Goal: Task Accomplishment & Management: Manage account settings

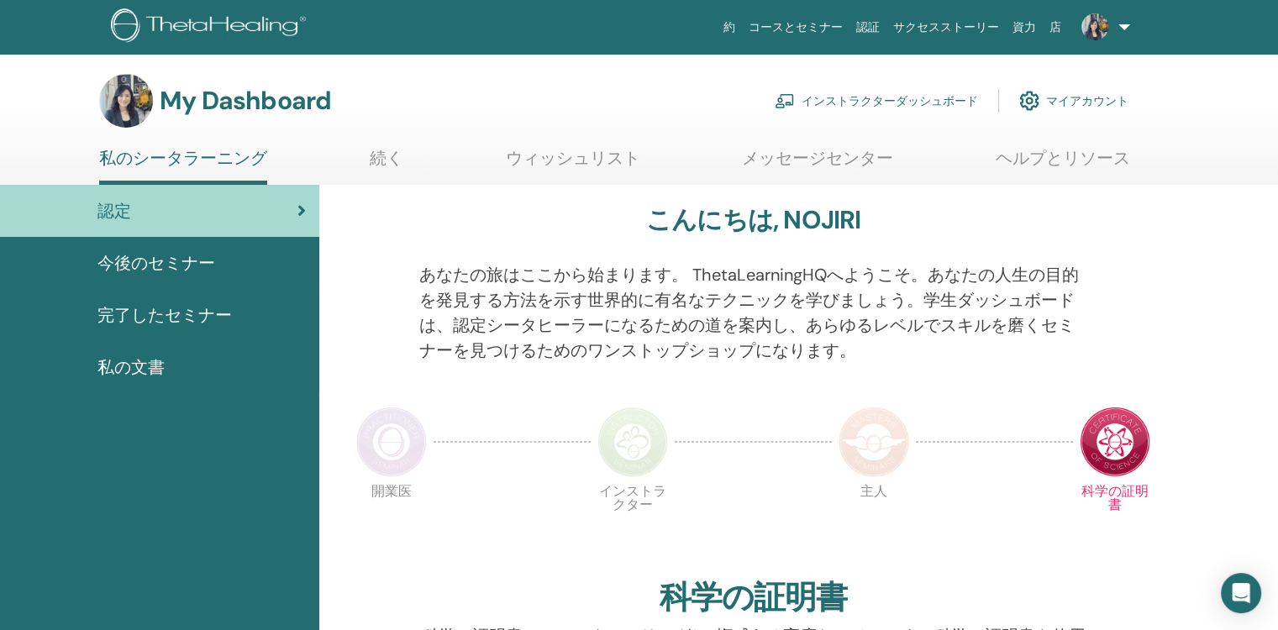
click at [389, 161] on link "続く" at bounding box center [387, 164] width 34 height 33
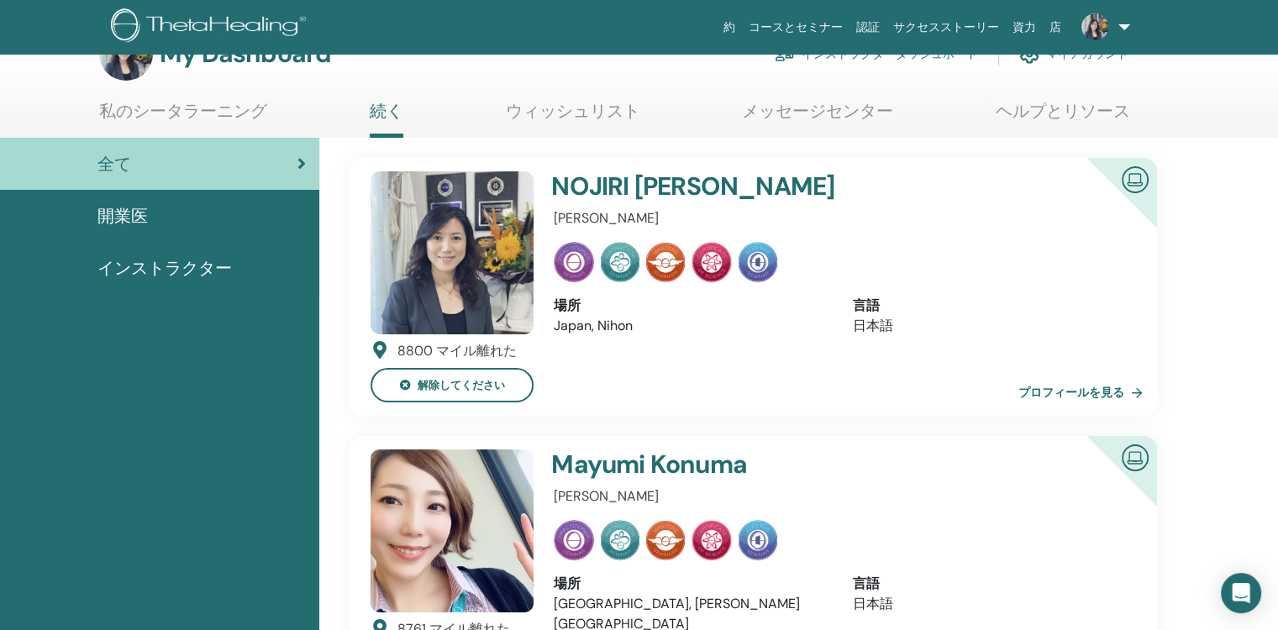
scroll to position [84, 0]
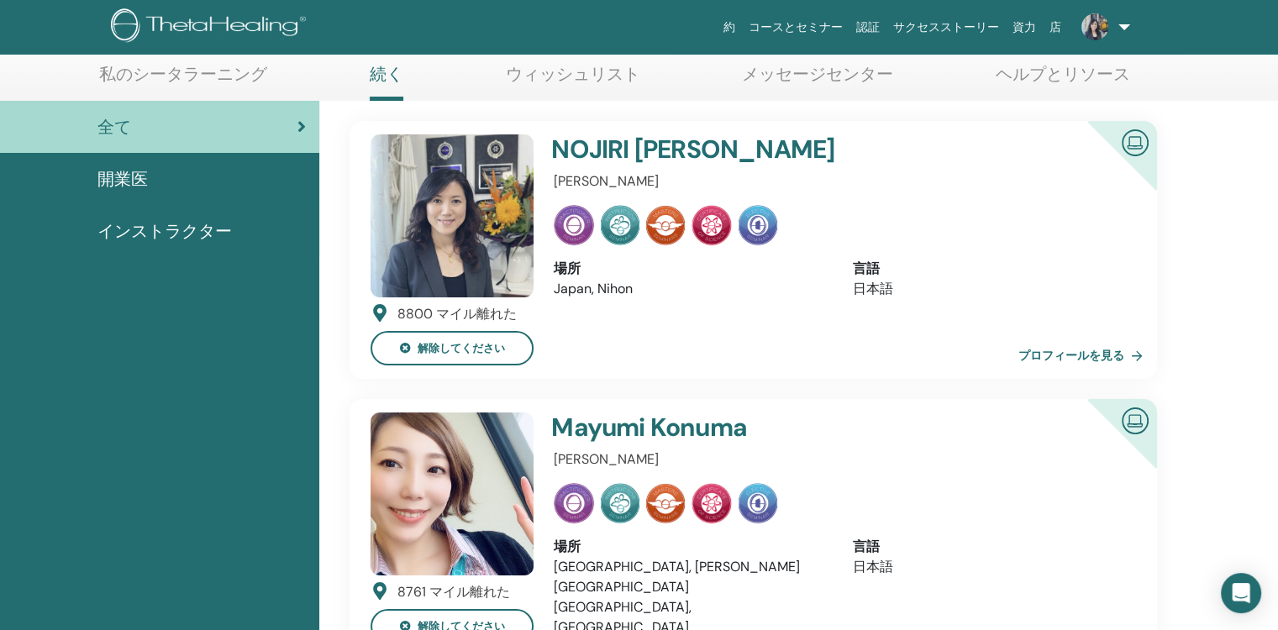
click at [1104, 353] on link "プロフィールを見る" at bounding box center [1083, 356] width 131 height 34
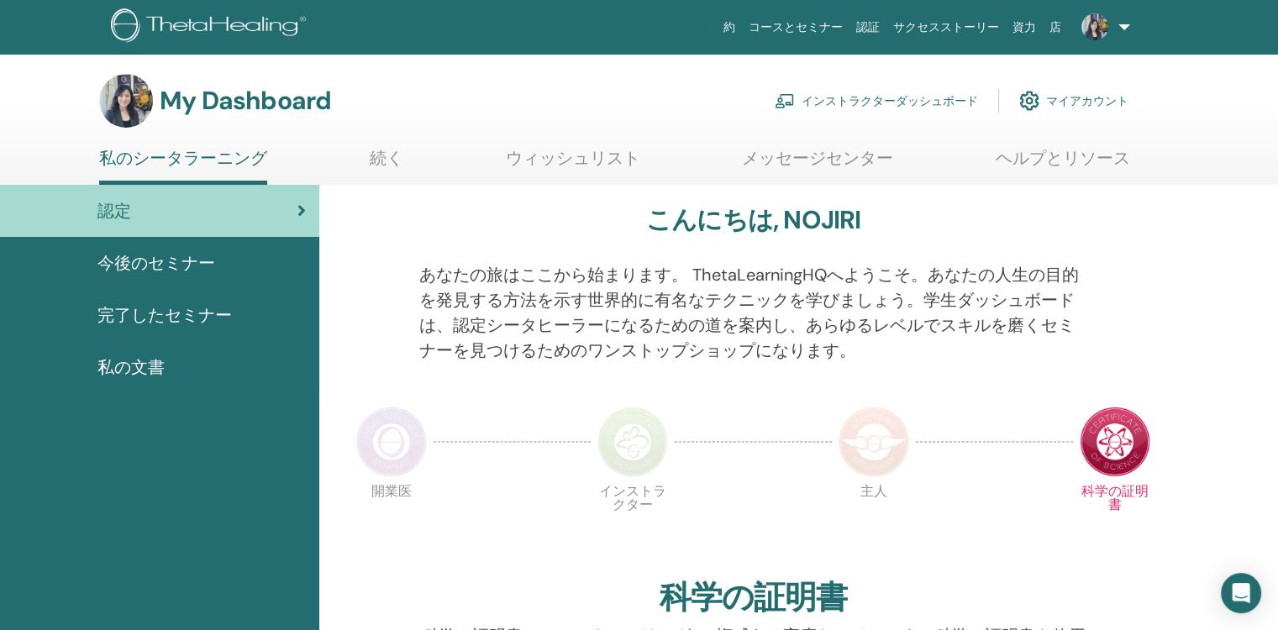
click at [869, 98] on link "インストラクターダッシュボード" at bounding box center [875, 100] width 203 height 37
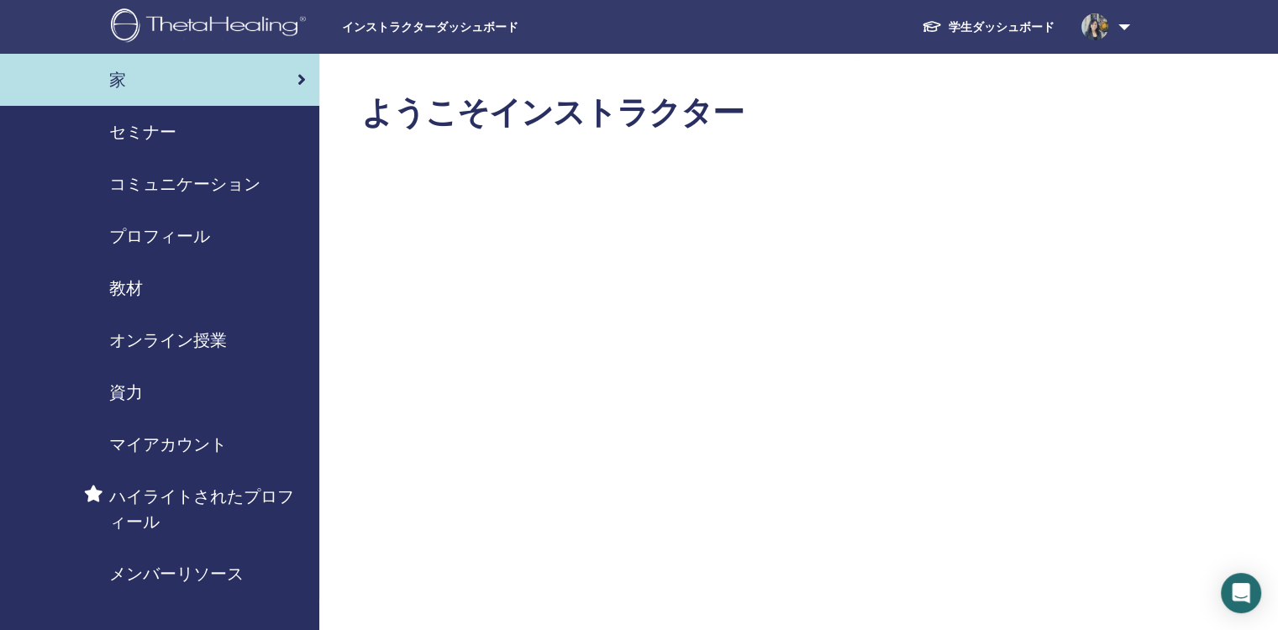
click at [171, 237] on span "プロフィール" at bounding box center [159, 235] width 101 height 25
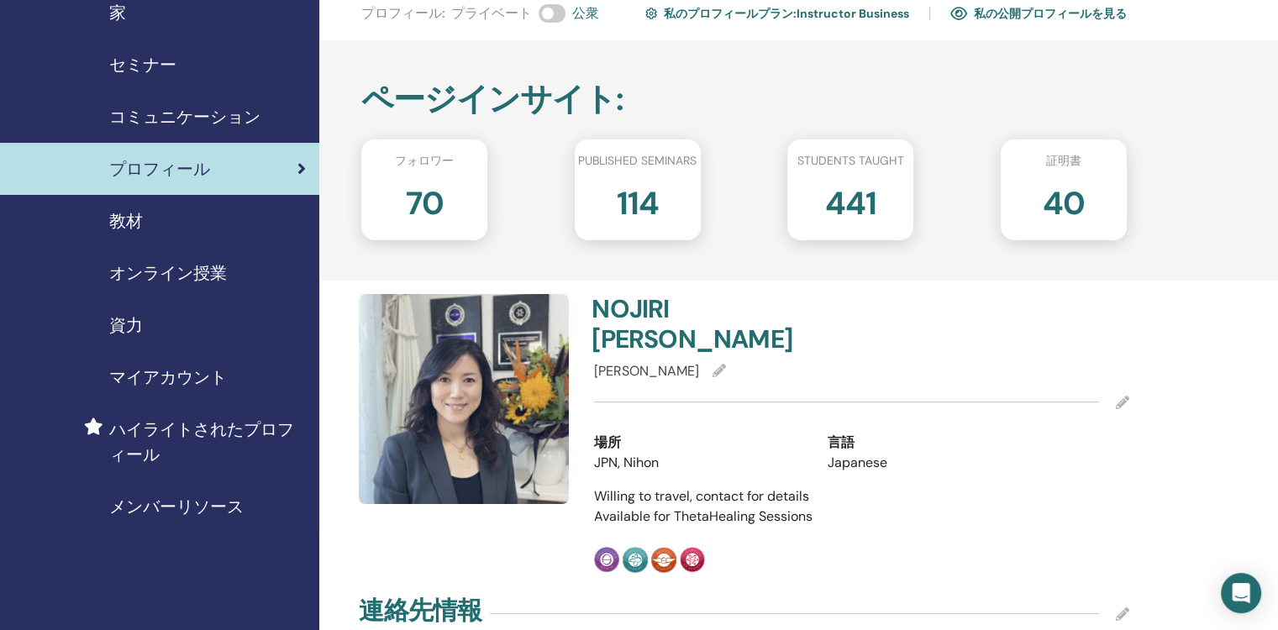
scroll to position [168, 0]
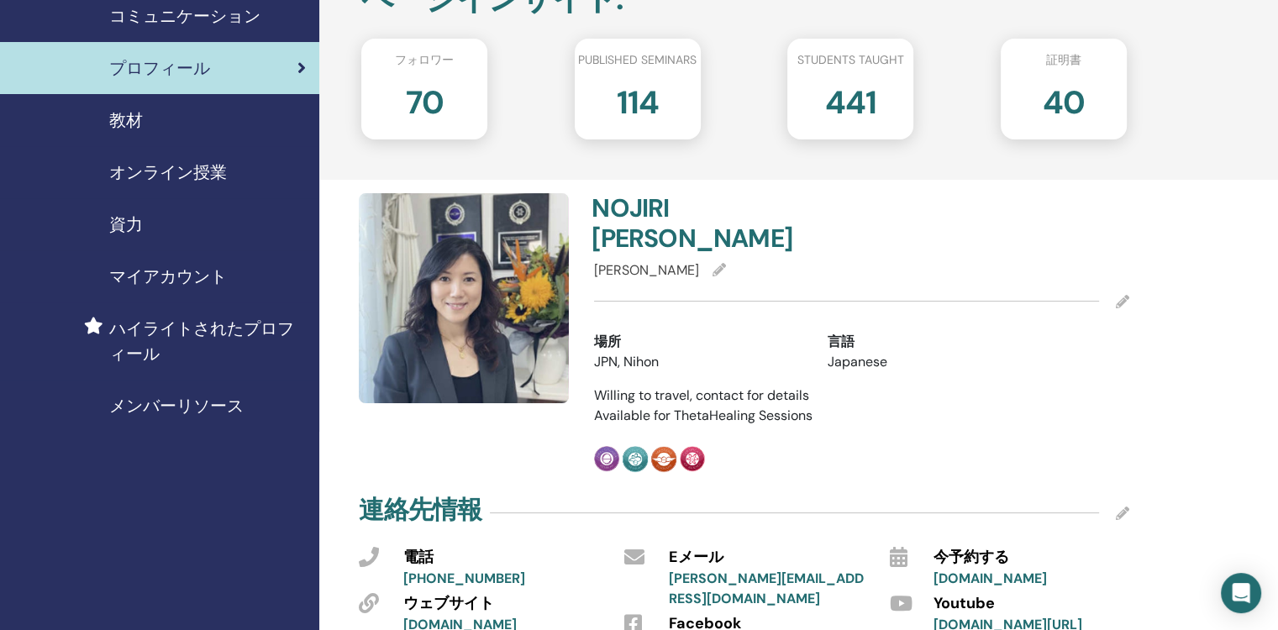
click at [1123, 295] on icon at bounding box center [1122, 301] width 13 height 13
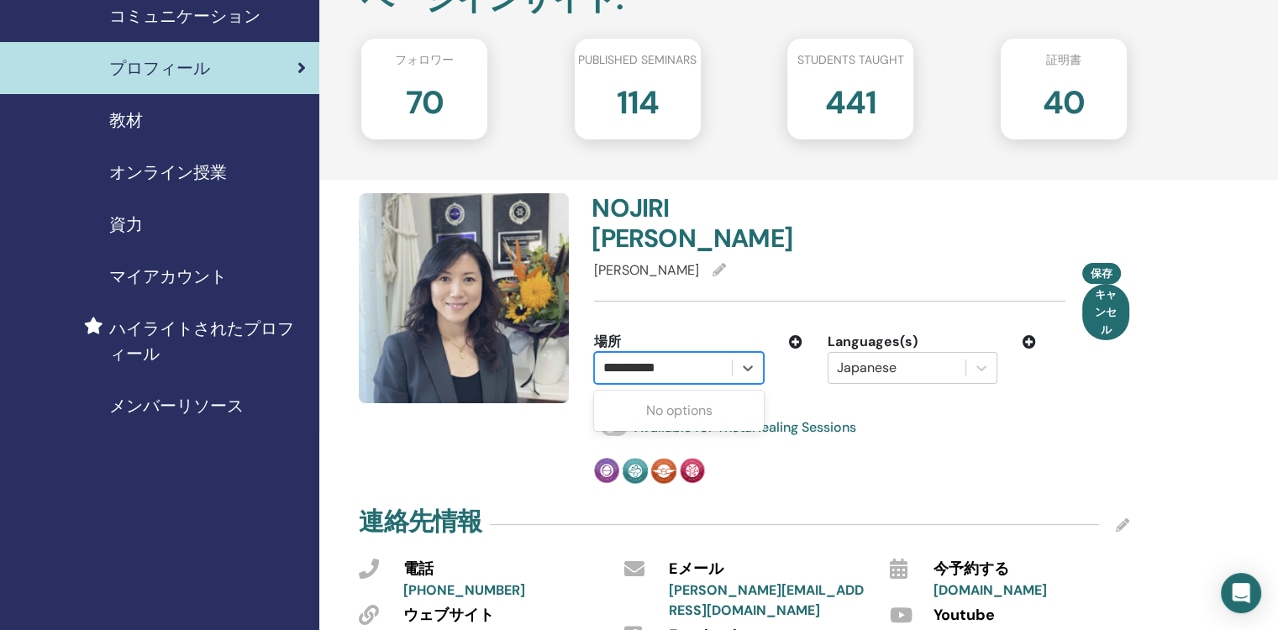
click at [694, 356] on div "**********" at bounding box center [663, 368] width 120 height 24
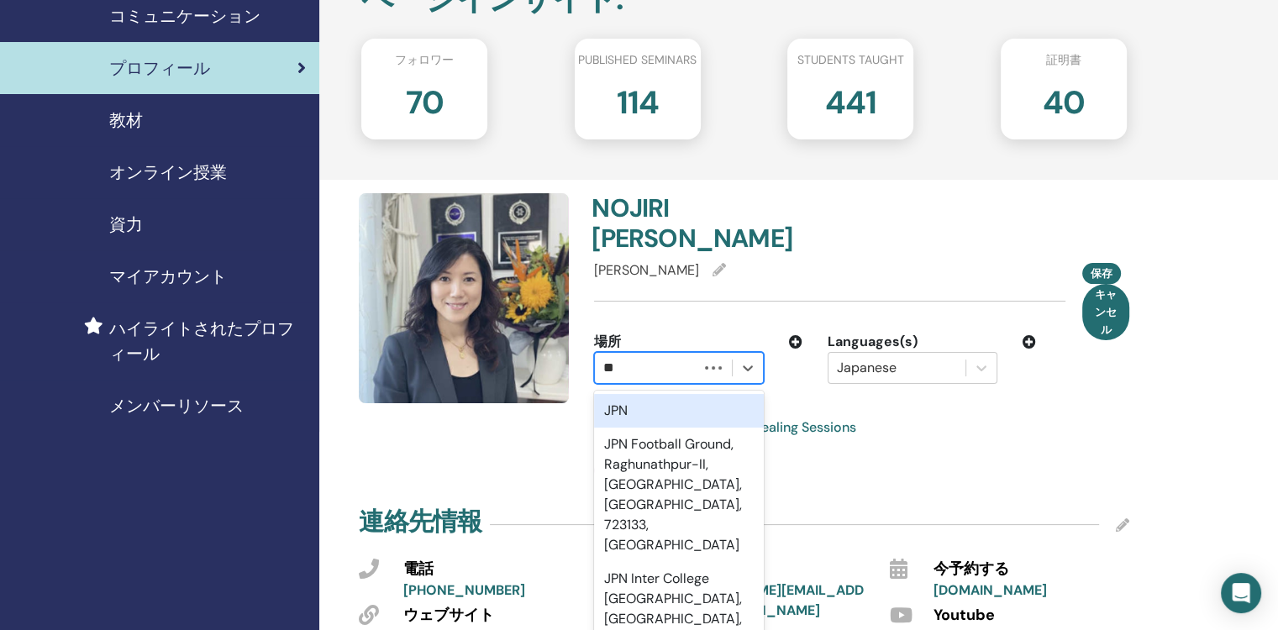
type input "*"
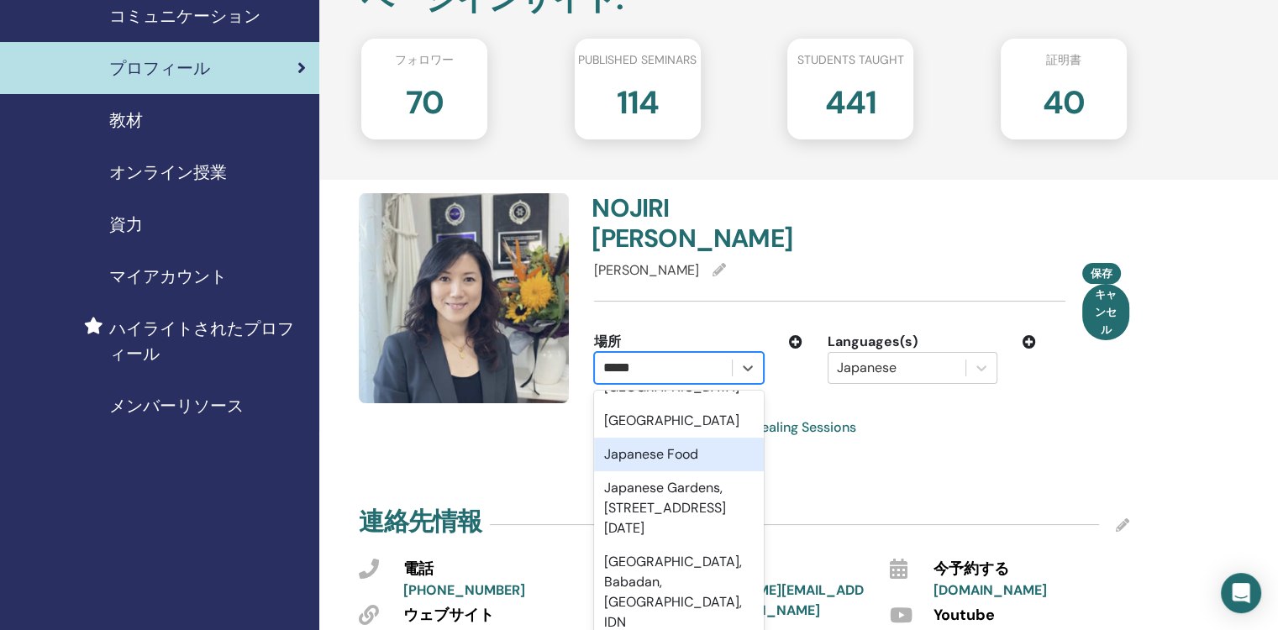
scroll to position [0, 0]
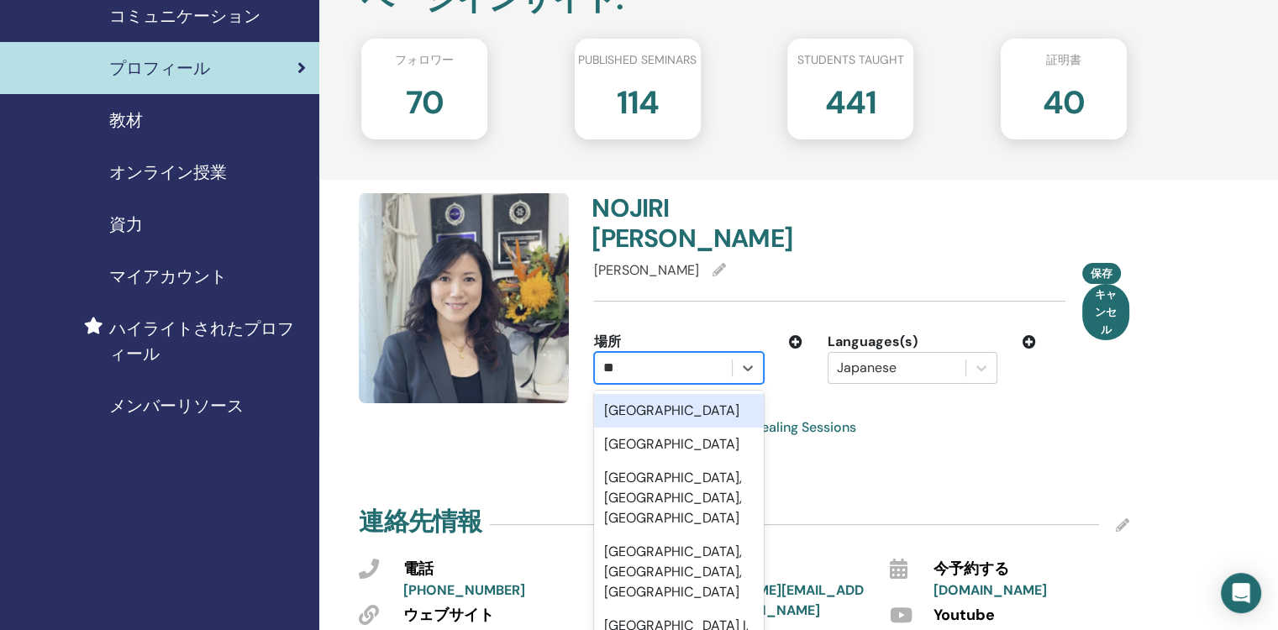
type input "*"
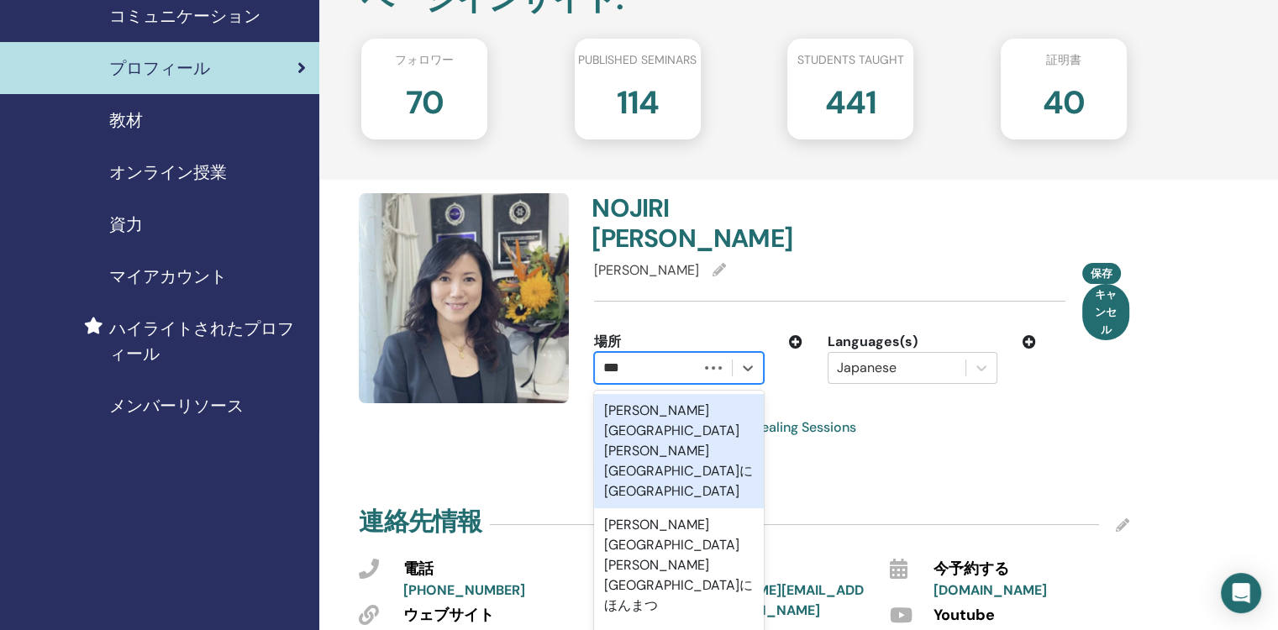
type input "**"
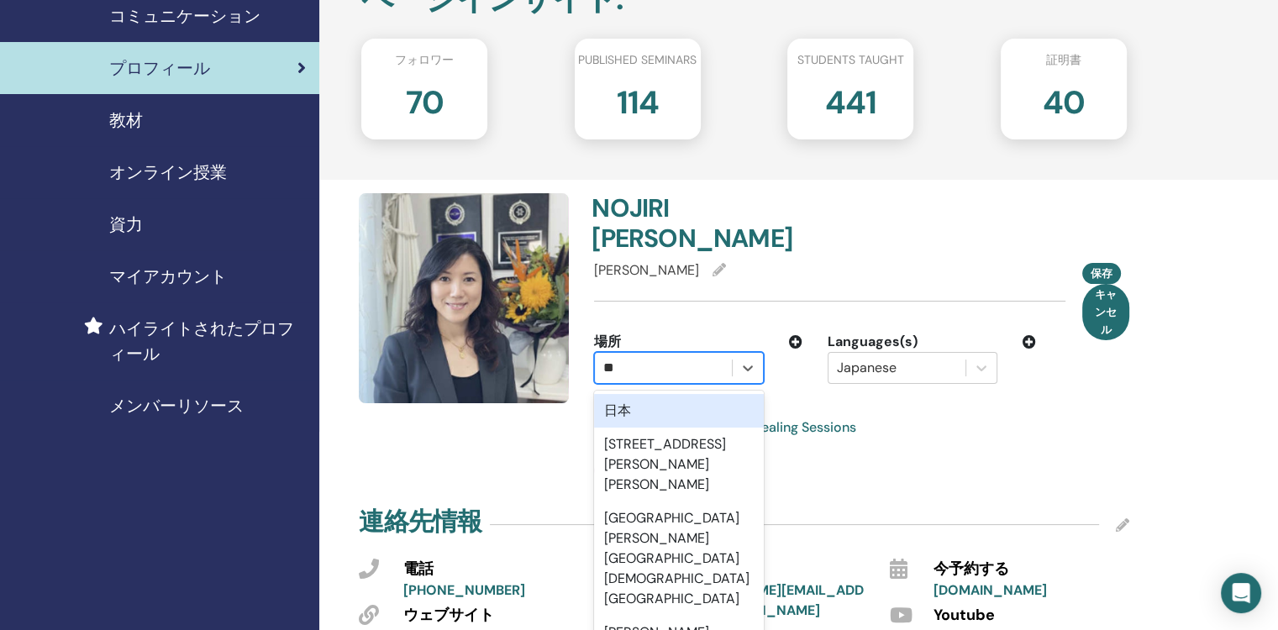
click at [692, 394] on div "日本" at bounding box center [679, 411] width 170 height 34
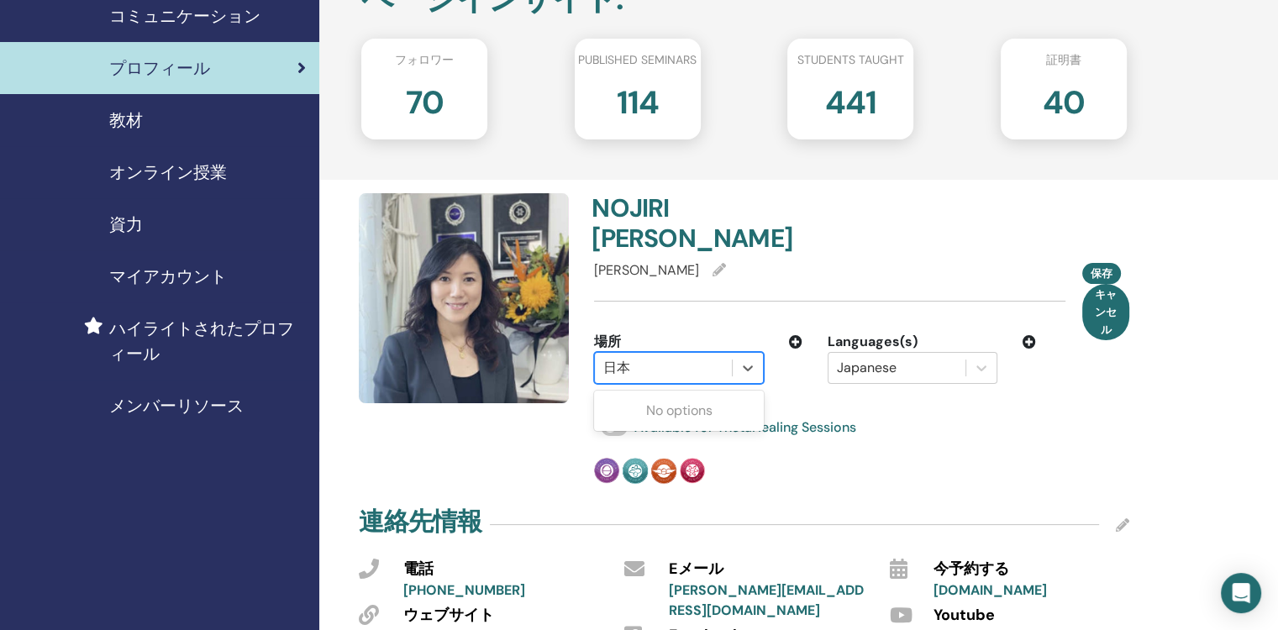
click at [675, 356] on div at bounding box center [663, 368] width 120 height 24
click at [645, 356] on div at bounding box center [663, 368] width 120 height 24
click at [644, 356] on div at bounding box center [663, 368] width 120 height 24
click at [629, 356] on div at bounding box center [663, 368] width 120 height 24
click at [637, 356] on div at bounding box center [663, 368] width 120 height 24
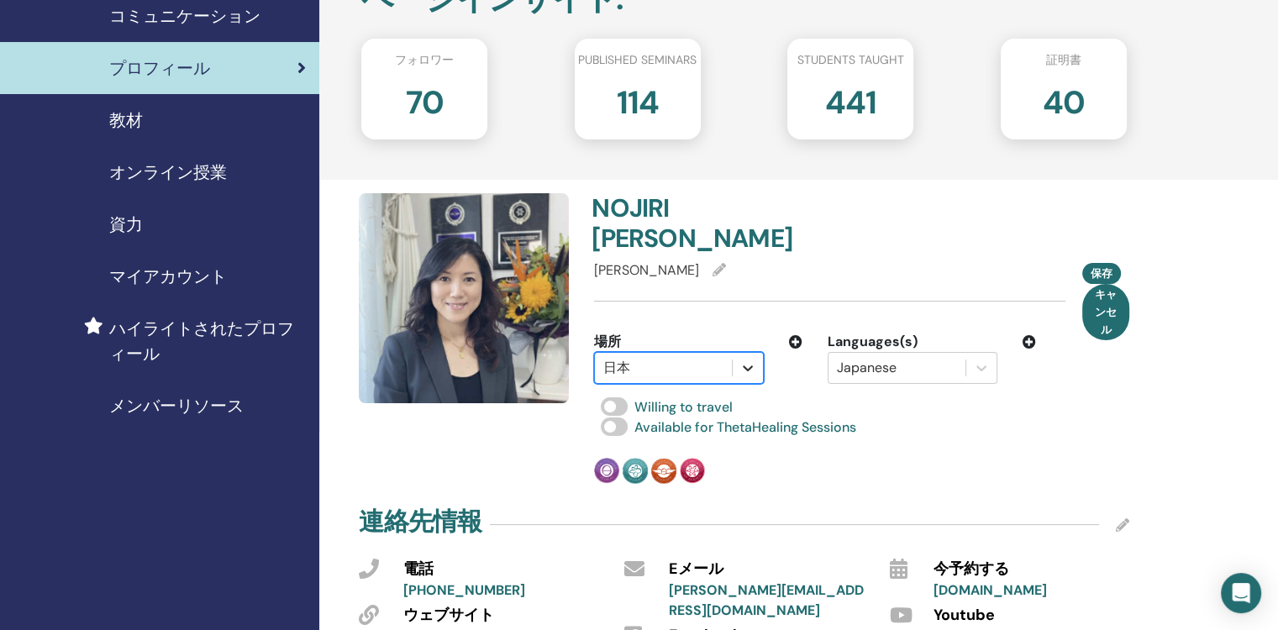
click at [747, 360] on icon at bounding box center [747, 368] width 17 height 17
click at [679, 356] on div at bounding box center [663, 368] width 120 height 24
drag, startPoint x: 676, startPoint y: 337, endPoint x: 678, endPoint y: 359, distance: 21.9
click at [675, 356] on div at bounding box center [663, 368] width 120 height 24
click at [672, 356] on div at bounding box center [663, 368] width 120 height 24
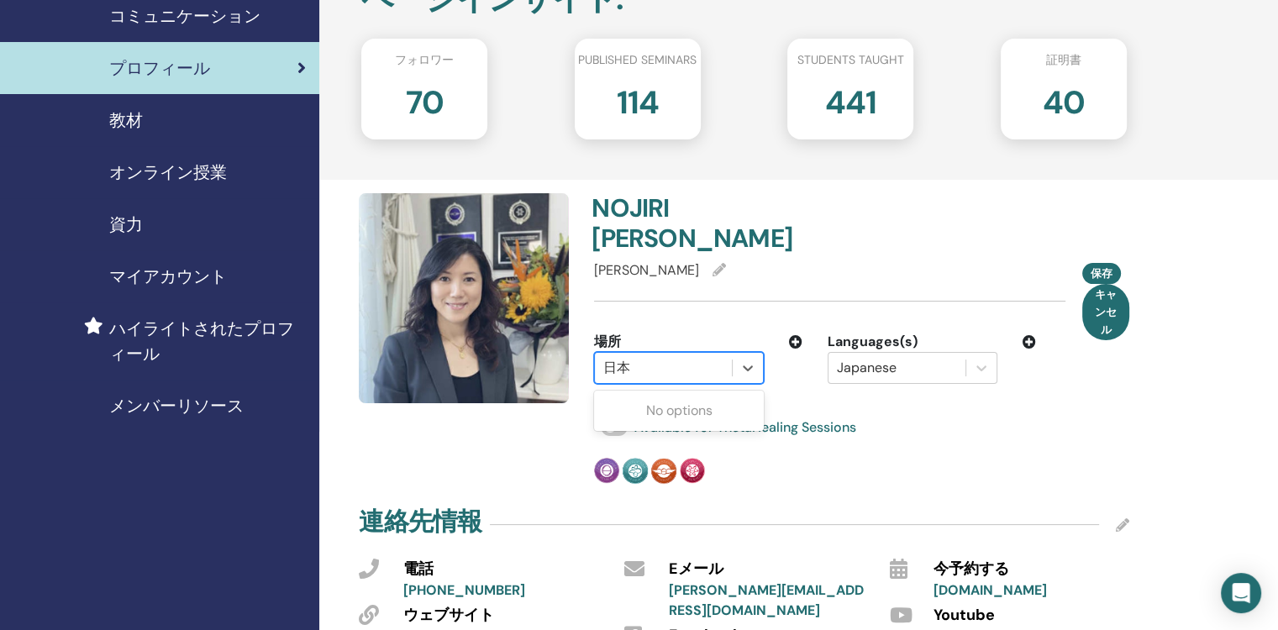
click at [675, 394] on div "No options" at bounding box center [679, 411] width 170 height 34
click at [665, 356] on div at bounding box center [663, 368] width 120 height 24
drag, startPoint x: 609, startPoint y: 333, endPoint x: 652, endPoint y: 332, distance: 42.8
click at [652, 356] on div at bounding box center [663, 368] width 120 height 24
drag, startPoint x: 621, startPoint y: 341, endPoint x: 635, endPoint y: 340, distance: 14.3
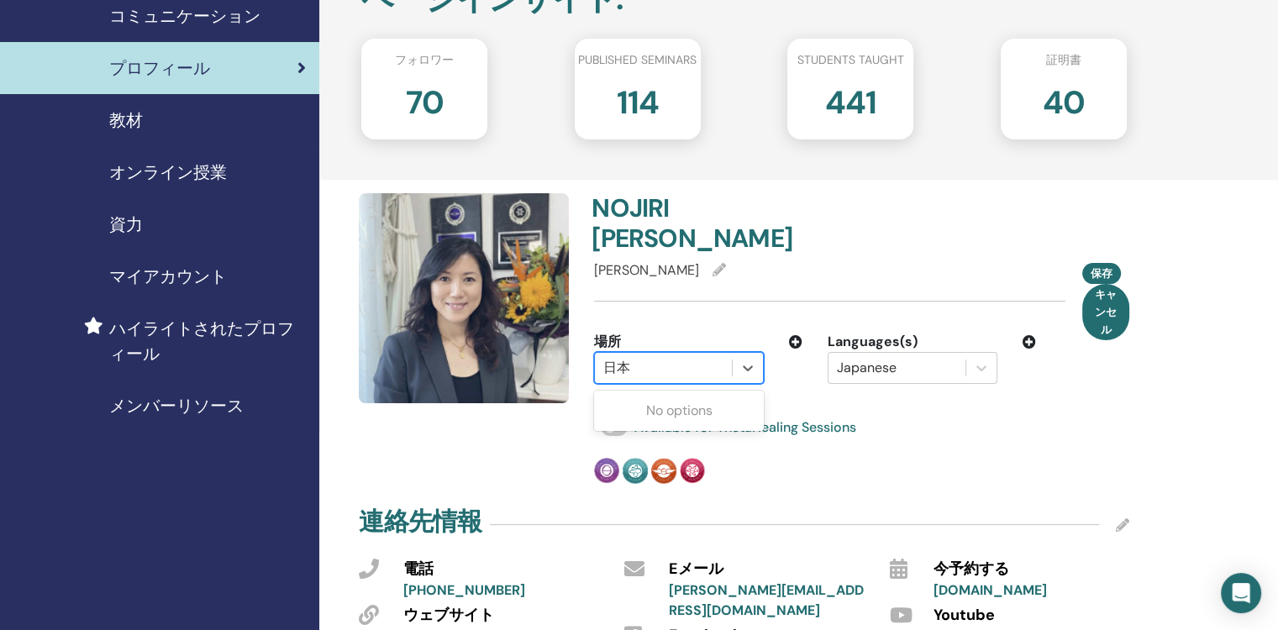
click at [627, 356] on div at bounding box center [663, 368] width 120 height 24
click at [752, 332] on div "場所 option 日本, selected. Select is focused ,type to refine list, press Down to o…" at bounding box center [698, 358] width 234 height 52
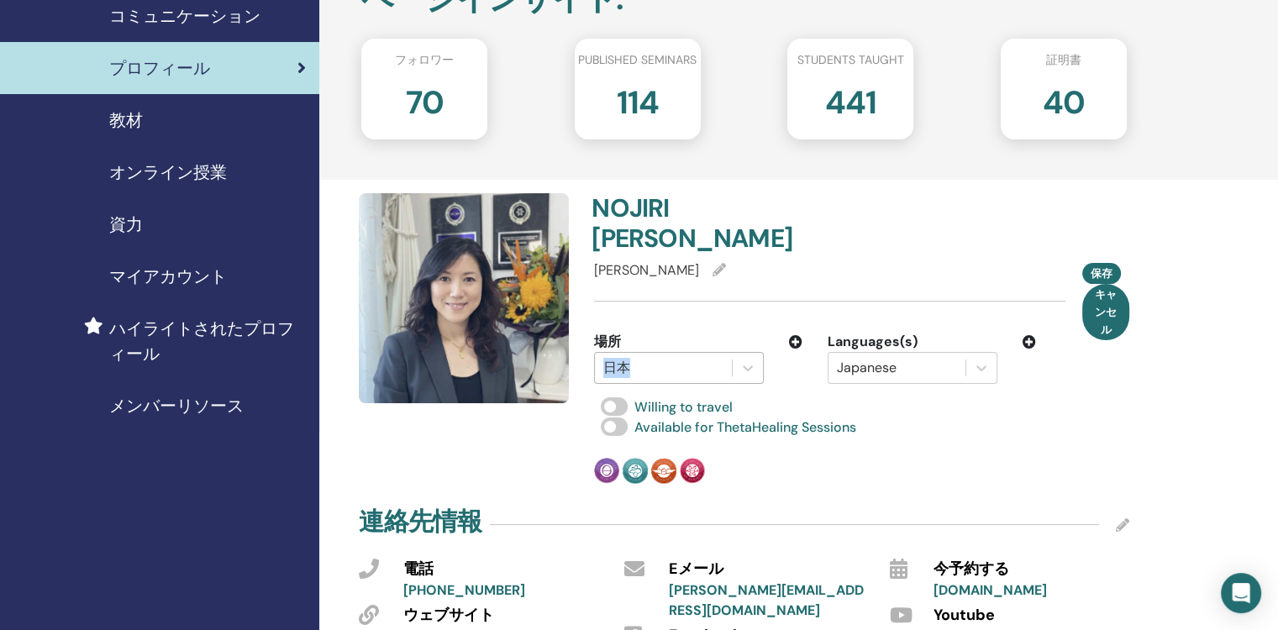
drag, startPoint x: 750, startPoint y: 328, endPoint x: 702, endPoint y: 340, distance: 49.3
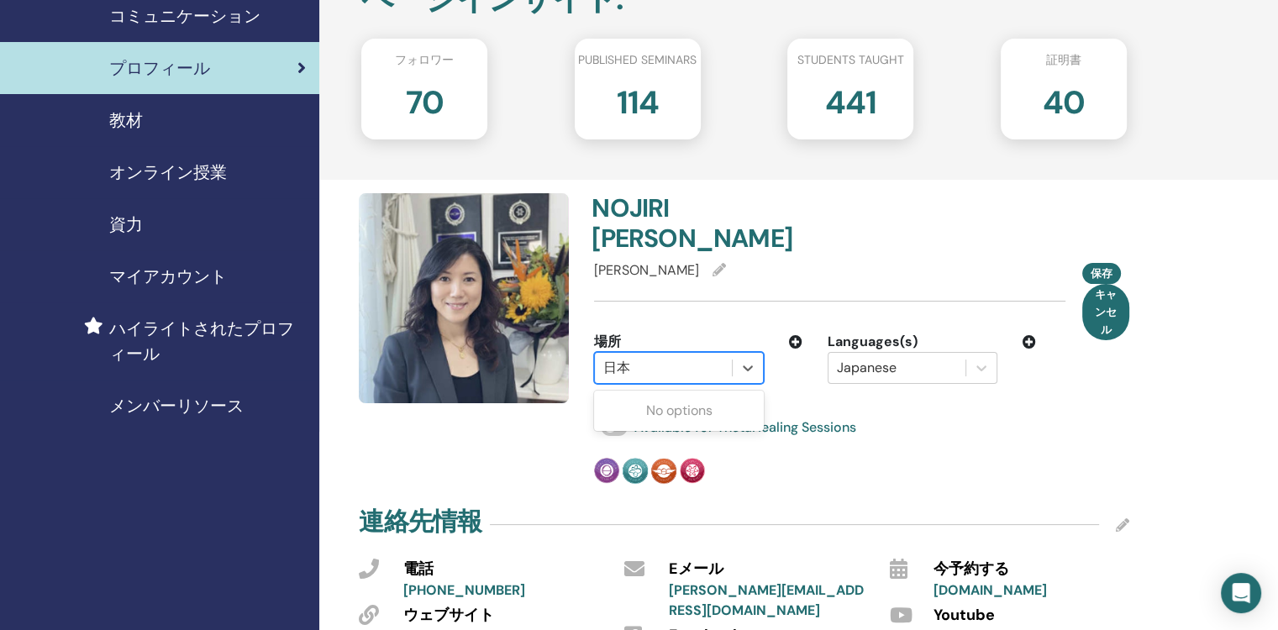
drag, startPoint x: 702, startPoint y: 340, endPoint x: 779, endPoint y: 411, distance: 104.0
click at [780, 417] on div "[PERSON_NAME] [PERSON_NAME] 保存 キャンセル 場所 Use Up and Down to choose options, pres…" at bounding box center [861, 338] width 555 height 291
click at [750, 360] on icon at bounding box center [747, 368] width 17 height 17
click at [706, 394] on div "No options" at bounding box center [679, 411] width 170 height 34
click at [684, 356] on div at bounding box center [663, 368] width 120 height 24
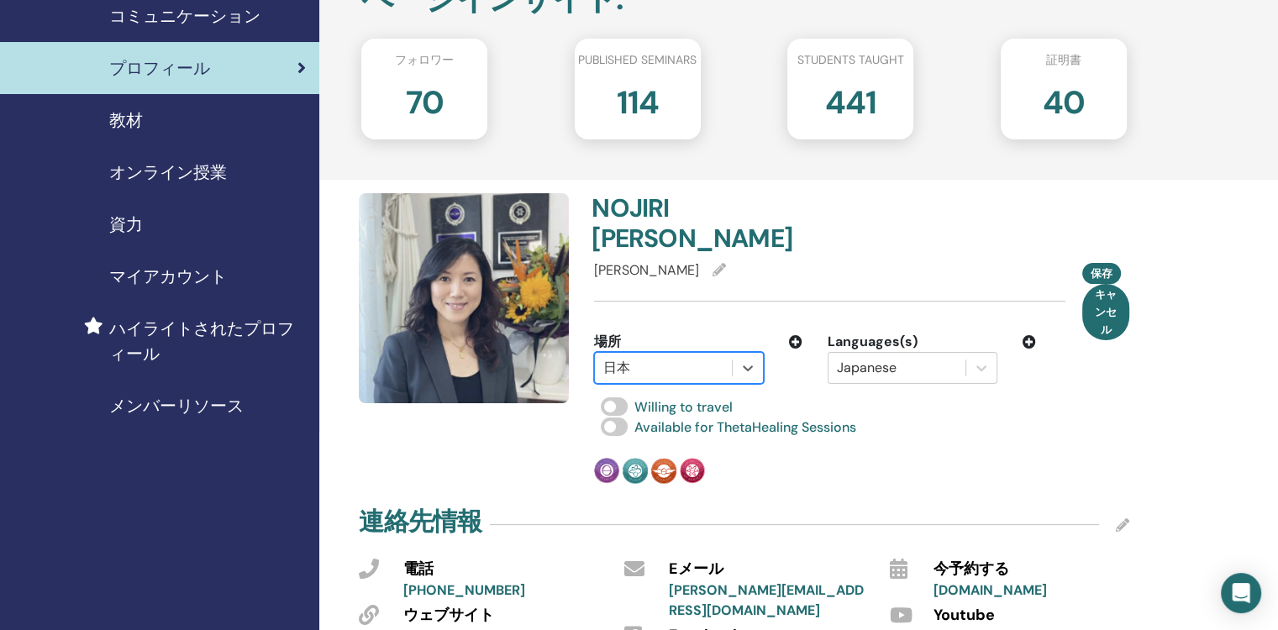
click at [709, 356] on div at bounding box center [663, 368] width 120 height 24
click at [750, 360] on icon at bounding box center [747, 368] width 17 height 17
click at [618, 356] on div at bounding box center [663, 368] width 120 height 24
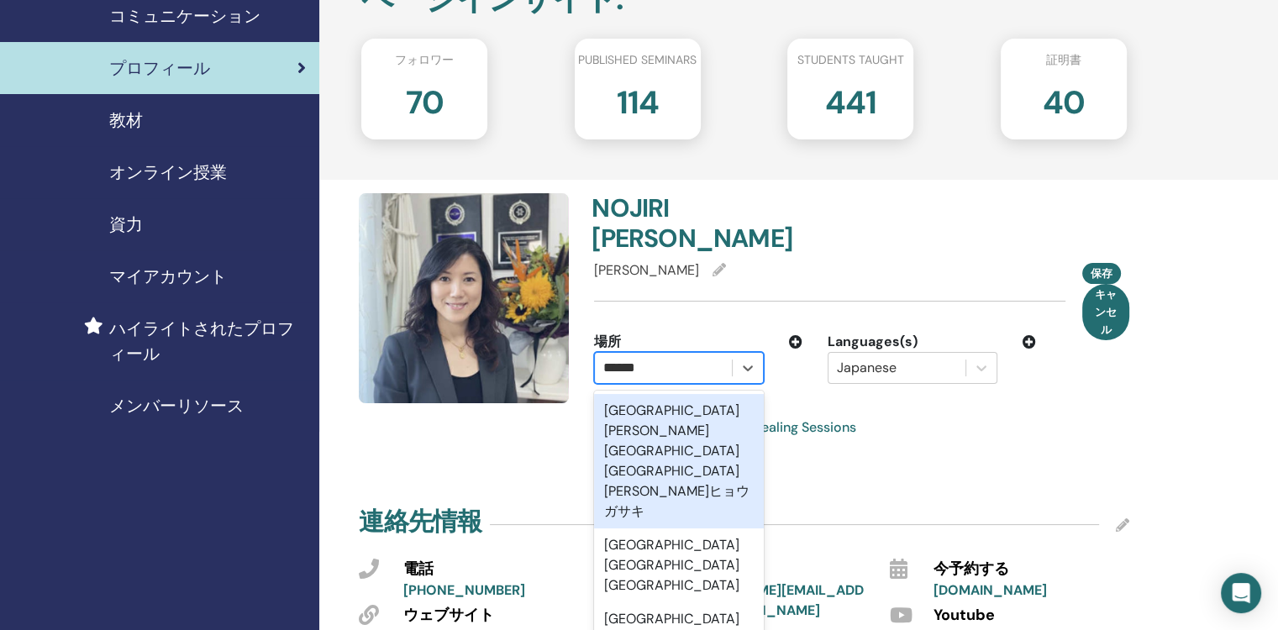
type input "******"
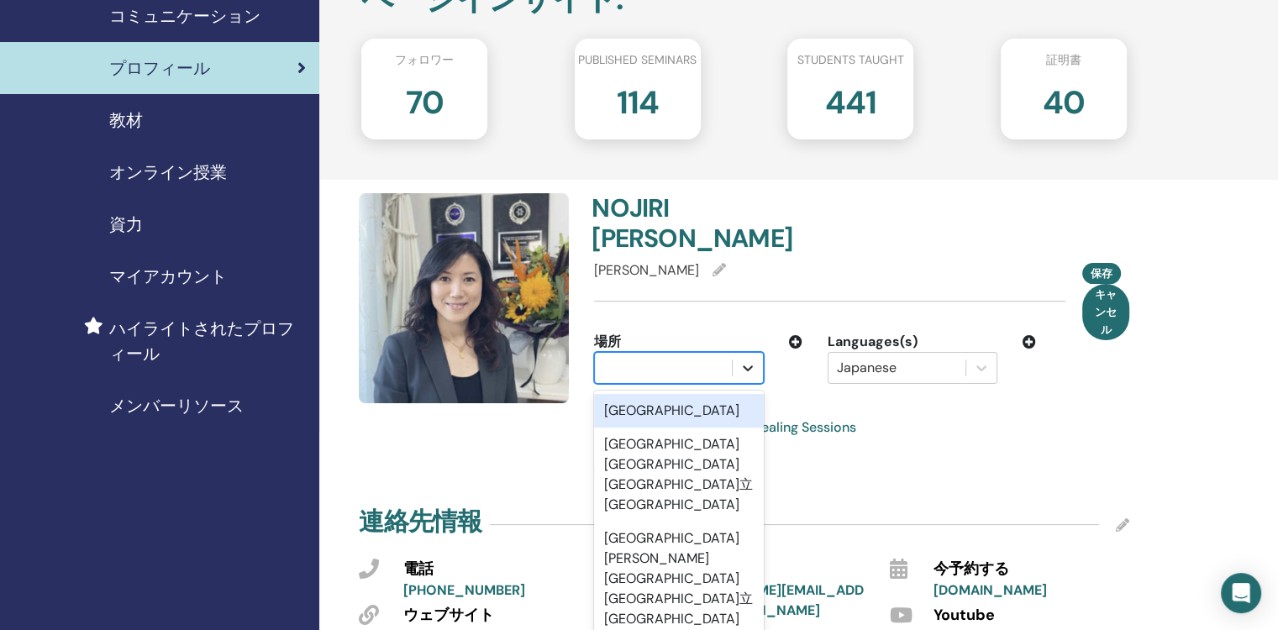
click at [750, 360] on icon at bounding box center [747, 368] width 17 height 17
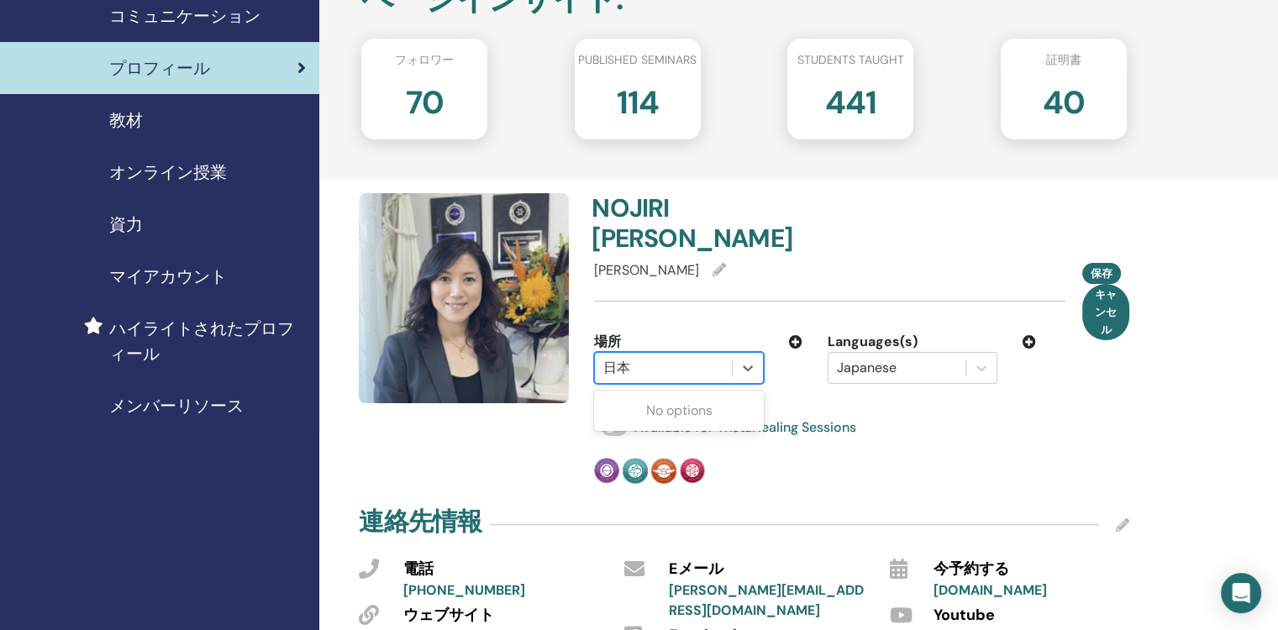
click at [690, 356] on div at bounding box center [663, 368] width 120 height 24
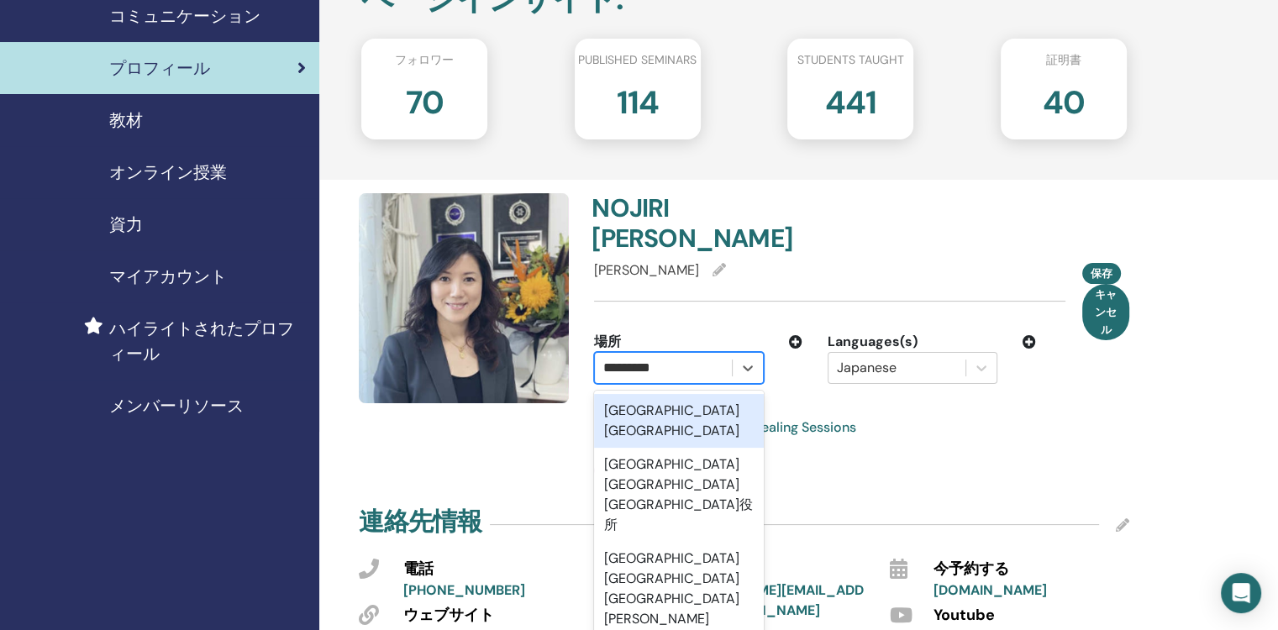
type input "******"
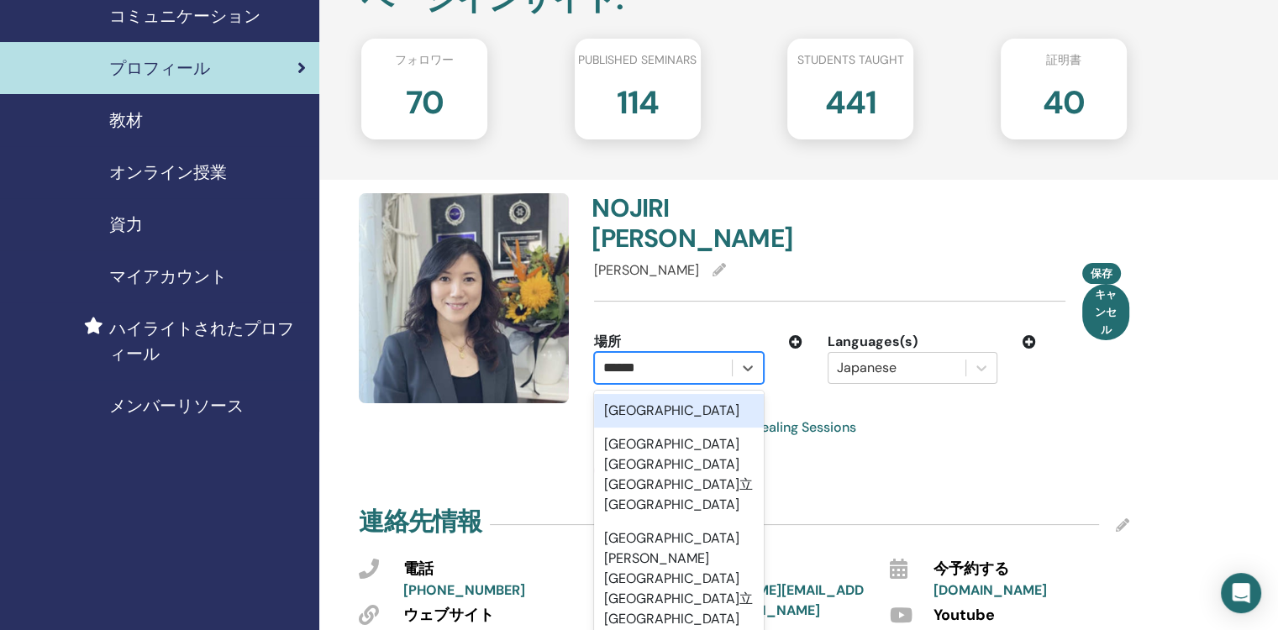
click at [700, 394] on div "[GEOGRAPHIC_DATA]" at bounding box center [679, 411] width 170 height 34
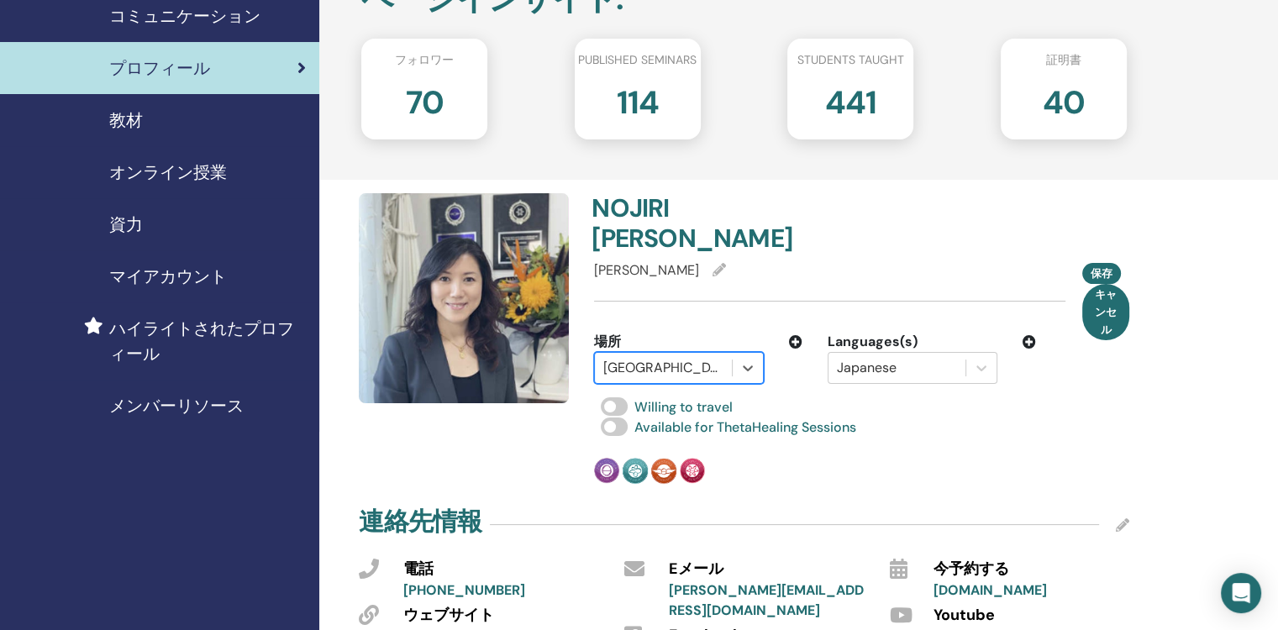
click at [1020, 417] on div "Available for ThetaHealing Sessions" at bounding box center [861, 427] width 535 height 20
click at [1099, 265] on span "保存" at bounding box center [1101, 274] width 22 height 18
